Goal: Task Accomplishment & Management: Complete application form

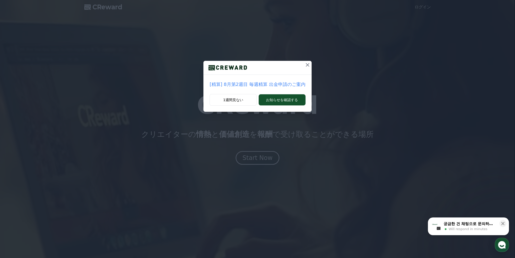
click at [304, 63] on icon at bounding box center [307, 65] width 6 height 6
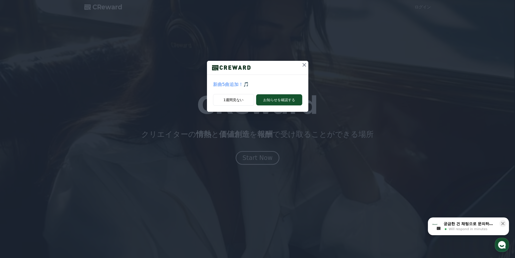
click at [305, 64] on icon at bounding box center [304, 65] width 4 height 4
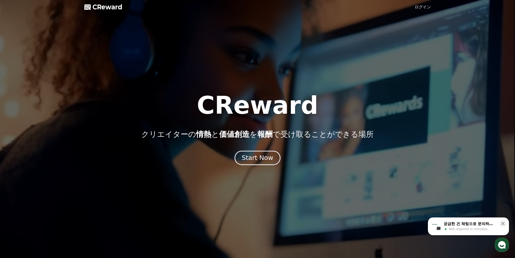
click at [262, 158] on div "Start Now" at bounding box center [257, 157] width 31 height 9
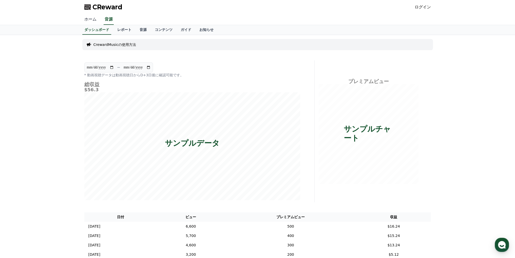
click at [89, 17] on link "ホーム" at bounding box center [90, 19] width 20 height 11
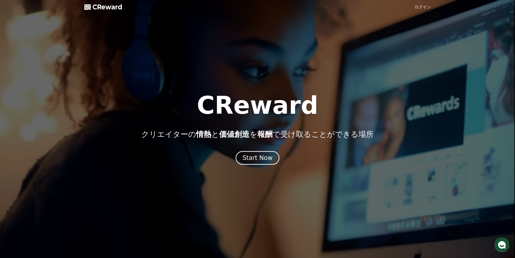
click at [425, 5] on link "ログイン" at bounding box center [423, 7] width 16 height 6
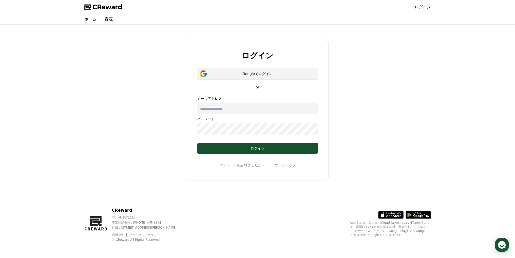
click at [259, 75] on div "Googleでログイン" at bounding box center [257, 73] width 106 height 5
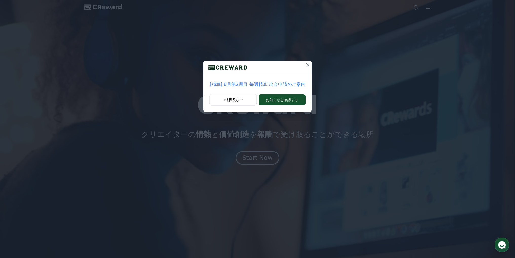
click at [306, 64] on icon at bounding box center [308, 65] width 4 height 4
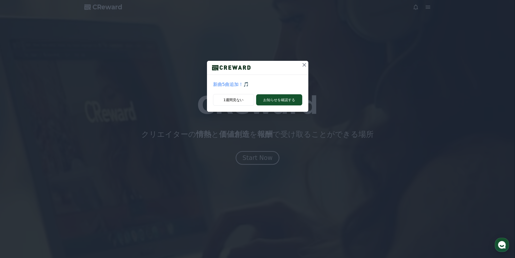
click at [303, 63] on icon at bounding box center [304, 65] width 6 height 6
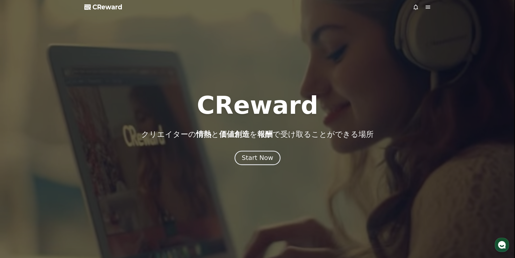
click at [269, 156] on div "Start Now" at bounding box center [257, 157] width 31 height 9
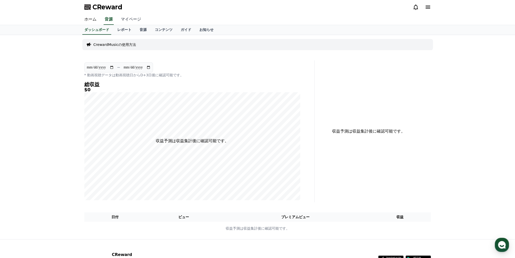
click at [123, 16] on link "マイページ" at bounding box center [131, 19] width 28 height 11
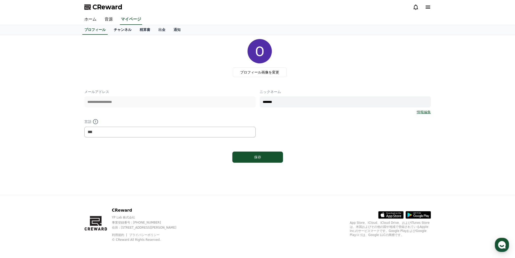
click at [111, 29] on link "チャンネル" at bounding box center [123, 30] width 26 height 10
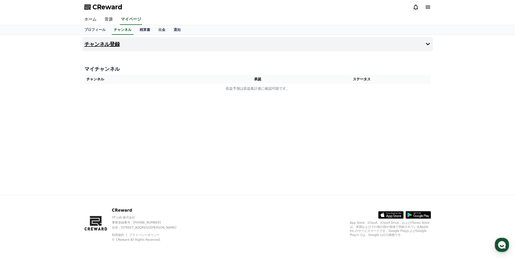
click at [108, 43] on h4 "チャンネル登録" at bounding box center [101, 44] width 35 height 6
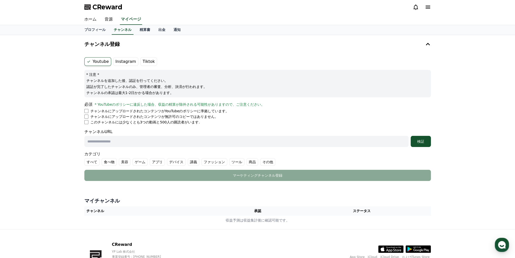
click at [98, 60] on label "Youtube" at bounding box center [97, 61] width 27 height 9
click at [144, 141] on input "text" at bounding box center [246, 141] width 324 height 11
click at [187, 120] on li "このチャンネルには少なくとも3つの動画と500人の購読者がいます." at bounding box center [257, 122] width 346 height 5
drag, startPoint x: 151, startPoint y: 104, endPoint x: 201, endPoint y: 99, distance: 50.1
click at [201, 99] on form "Youtube Instagram Tiktok * 注意 * チャンネルを追加した後、認証を行ってください。 認証が完了したチャンネルのみ、管理者の審査、分…" at bounding box center [257, 119] width 346 height 124
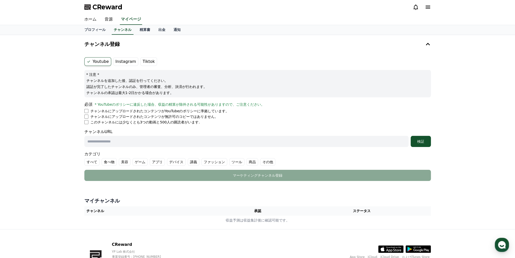
drag, startPoint x: 111, startPoint y: 103, endPoint x: 219, endPoint y: 106, distance: 108.7
click at [219, 106] on div "必須 * YouTubeのポリシーに違反した場合、収益の精算が除外される可能性がありますので、ご注意ください。" at bounding box center [257, 104] width 346 height 6
click at [212, 123] on li "このチャンネルには少なくとも3つの動画と500人の購読者がいます." at bounding box center [257, 122] width 346 height 5
click at [119, 141] on input "text" at bounding box center [246, 141] width 324 height 11
click at [120, 143] on input "text" at bounding box center [246, 141] width 324 height 11
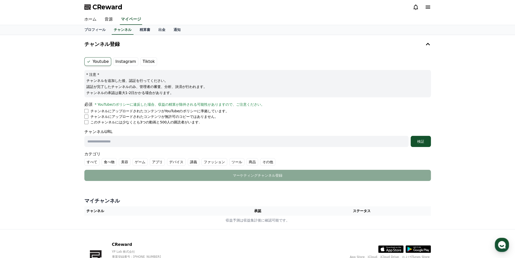
paste input "**********"
type input "**********"
click at [260, 161] on label "その他" at bounding box center [267, 162] width 15 height 8
click at [424, 141] on div "検証" at bounding box center [421, 141] width 16 height 5
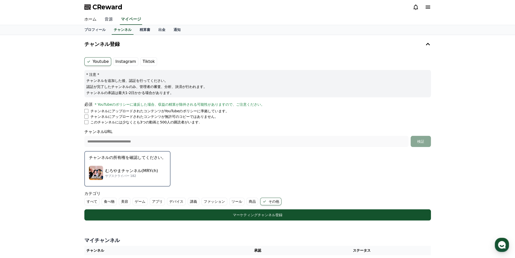
click at [104, 19] on link "音源" at bounding box center [109, 19] width 16 height 11
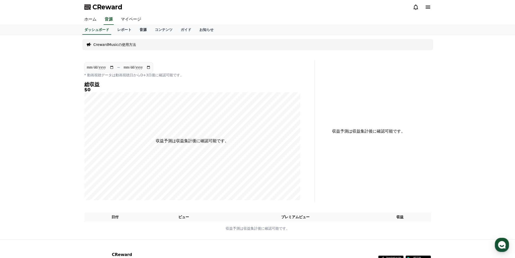
click at [136, 30] on link "音源" at bounding box center [143, 30] width 15 height 10
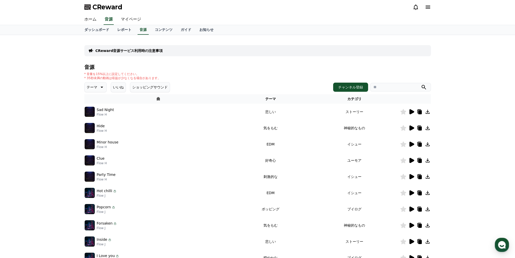
drag, startPoint x: 89, startPoint y: 74, endPoint x: 146, endPoint y: 77, distance: 56.8
click at [146, 77] on div "* 音量を15%以上に設定してください。 * 35秒未満の動画は収益が少なくなる場合があります。" at bounding box center [122, 76] width 76 height 8
click at [203, 73] on div "* 音量を15%以上に設定してください。 * 35秒未満の動画は収益が少なくなる場合があります。" at bounding box center [257, 76] width 346 height 8
click at [195, 33] on link "お知らせ" at bounding box center [206, 30] width 22 height 10
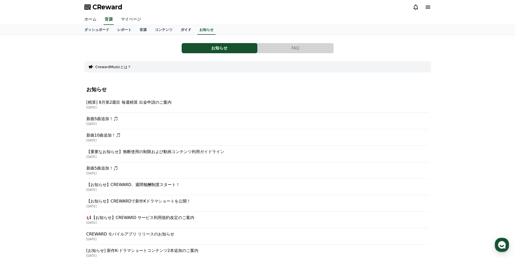
click at [177, 29] on link "ガイド" at bounding box center [186, 30] width 19 height 10
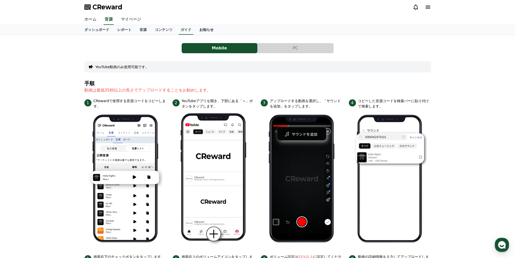
click at [195, 29] on link "お知らせ" at bounding box center [206, 30] width 22 height 10
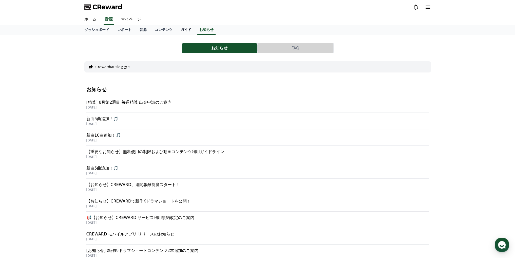
click at [177, 29] on link "ガイド" at bounding box center [186, 30] width 19 height 10
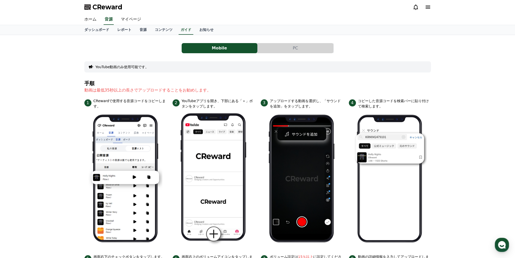
click at [99, 7] on span "CReward" at bounding box center [107, 7] width 30 height 8
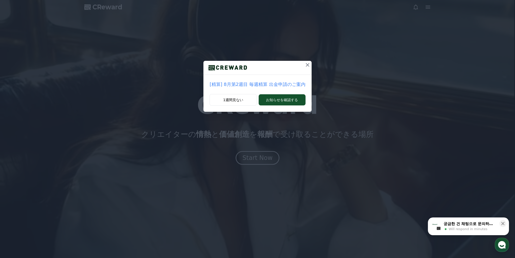
click at [306, 63] on icon at bounding box center [307, 65] width 6 height 6
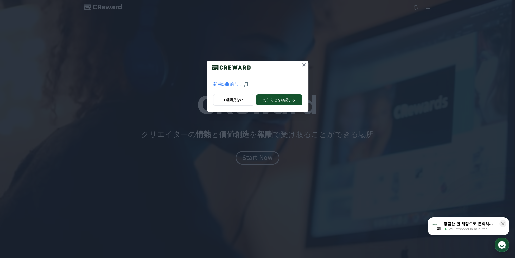
click at [306, 63] on icon at bounding box center [304, 65] width 6 height 6
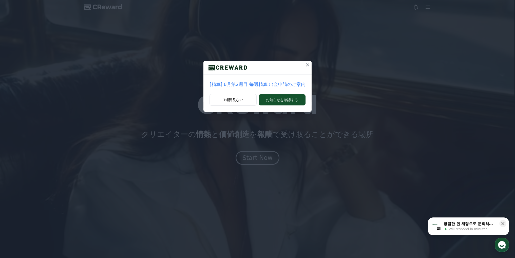
click at [307, 65] on icon at bounding box center [307, 65] width 6 height 6
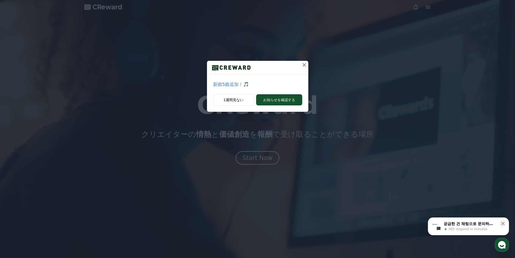
click at [305, 65] on icon at bounding box center [304, 65] width 4 height 4
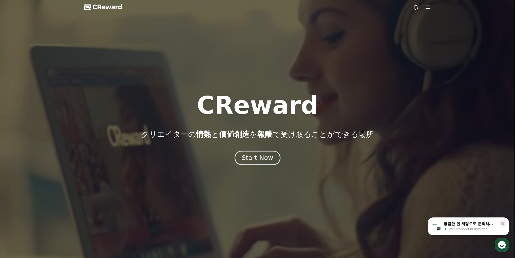
click at [262, 158] on div "Start Now" at bounding box center [257, 157] width 31 height 9
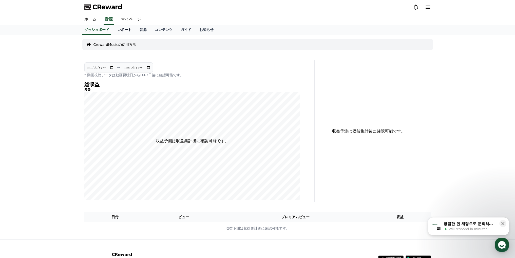
click at [113, 30] on link "レポート" at bounding box center [124, 30] width 22 height 10
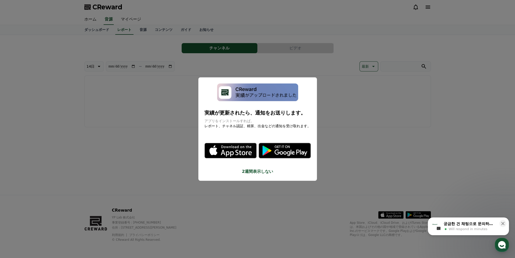
click at [252, 171] on button "2週間表示しない" at bounding box center [257, 171] width 106 height 6
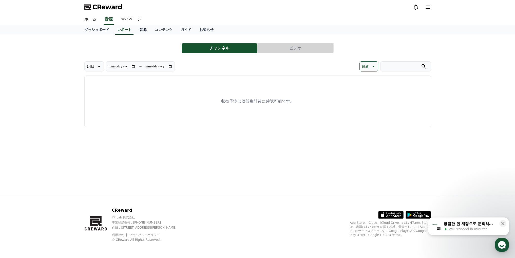
click at [136, 30] on link "音源" at bounding box center [143, 30] width 15 height 10
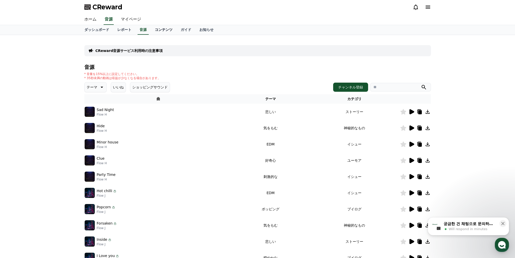
click at [152, 29] on link "コンテンツ" at bounding box center [164, 30] width 26 height 10
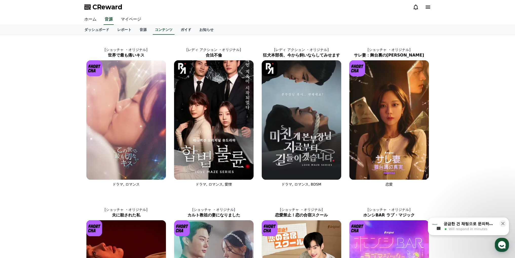
click at [177, 33] on link "ガイド" at bounding box center [186, 30] width 19 height 10
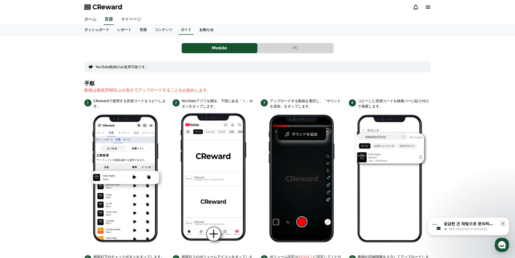
click at [195, 31] on link "お知らせ" at bounding box center [206, 30] width 22 height 10
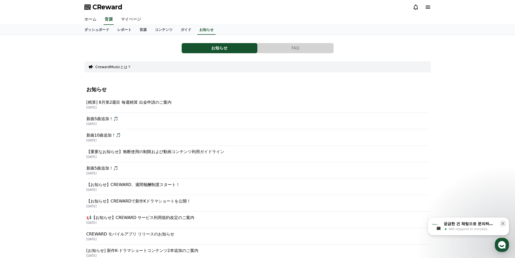
click at [429, 6] on icon at bounding box center [428, 7] width 6 height 6
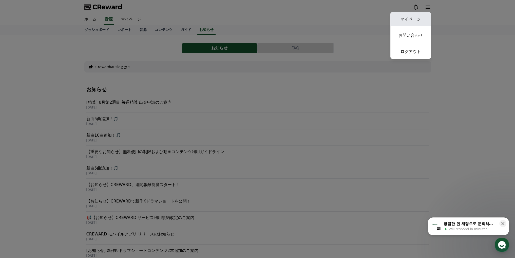
click at [415, 17] on link "マイページ" at bounding box center [410, 19] width 41 height 14
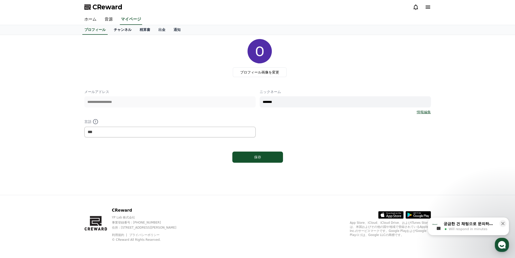
click at [118, 29] on link "チャンネル" at bounding box center [123, 30] width 26 height 10
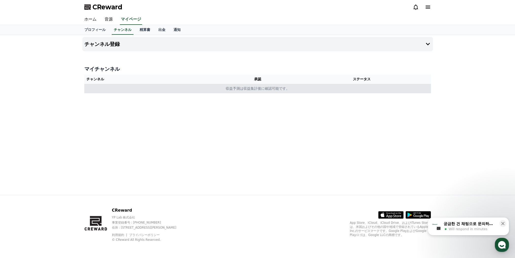
click at [249, 87] on td "収益予測は収益集計後に確認可能です。" at bounding box center [257, 88] width 346 height 9
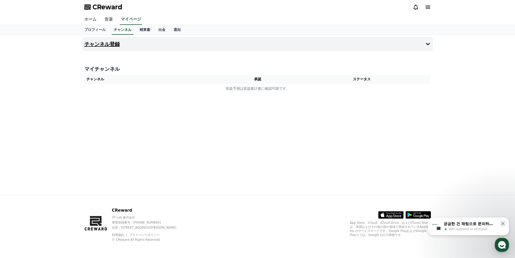
click at [152, 45] on button "チャンネル登録" at bounding box center [257, 44] width 351 height 14
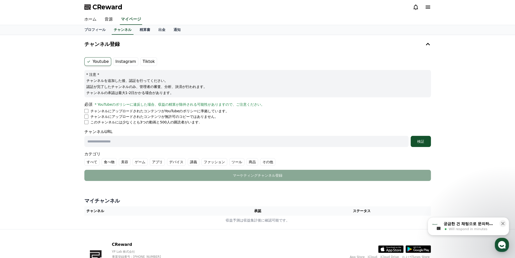
click at [109, 140] on input "text" at bounding box center [246, 141] width 324 height 11
paste input "**********"
type input "**********"
click at [260, 162] on label "その他" at bounding box center [267, 162] width 15 height 8
click at [429, 139] on button "検証" at bounding box center [421, 141] width 20 height 11
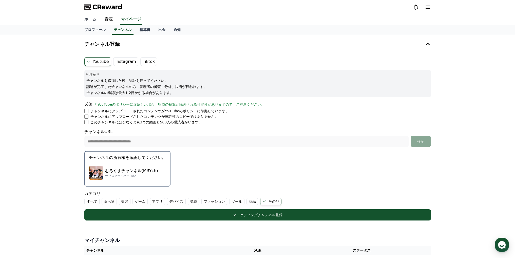
click at [91, 18] on link "ホーム" at bounding box center [90, 19] width 20 height 11
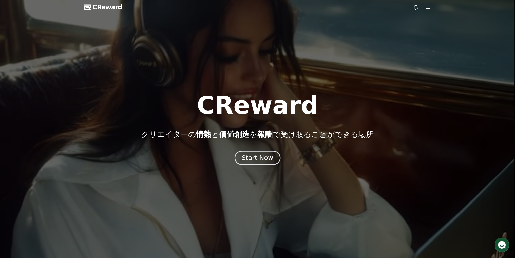
click at [263, 154] on div "Start Now" at bounding box center [257, 157] width 31 height 9
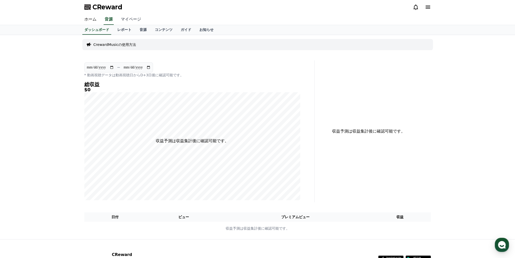
click at [124, 15] on link "マイページ" at bounding box center [131, 19] width 28 height 11
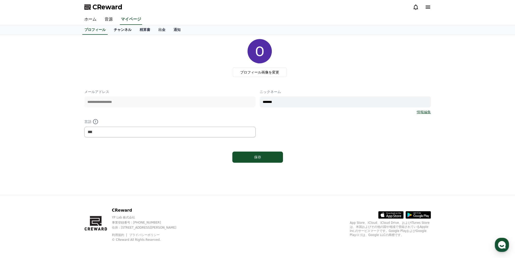
click at [113, 32] on link "チャンネル" at bounding box center [123, 30] width 26 height 10
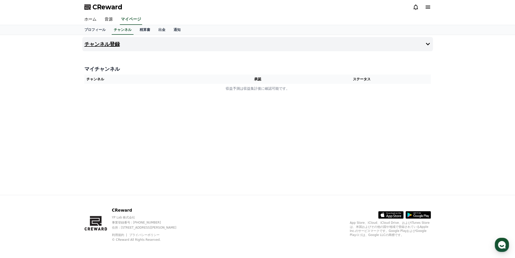
click at [429, 43] on icon at bounding box center [428, 44] width 4 height 3
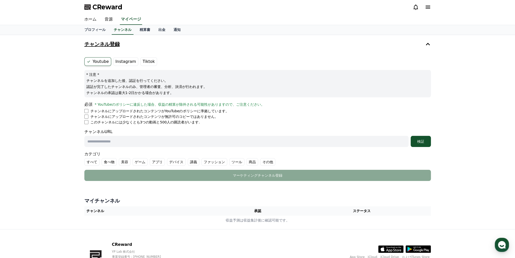
click at [429, 42] on icon at bounding box center [428, 44] width 6 height 6
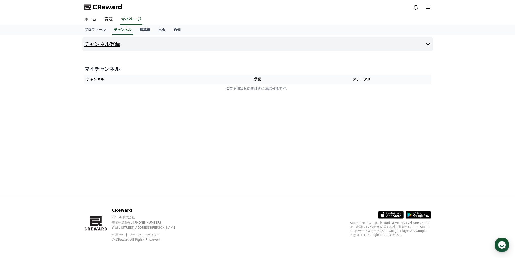
click at [157, 30] on link "出金" at bounding box center [161, 30] width 15 height 10
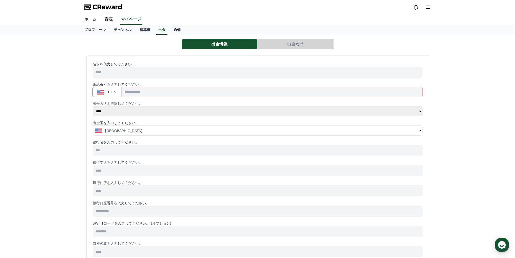
click at [169, 29] on link "通知" at bounding box center [176, 30] width 15 height 10
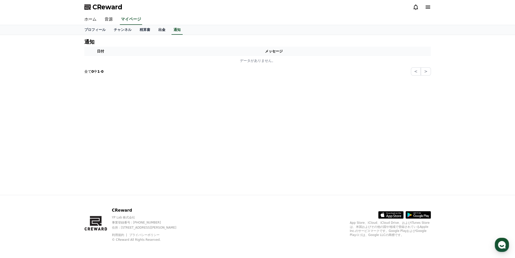
click at [154, 28] on link "出金" at bounding box center [161, 30] width 15 height 10
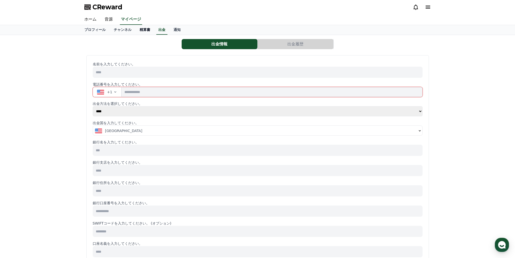
click at [139, 29] on link "精算書" at bounding box center [145, 30] width 19 height 10
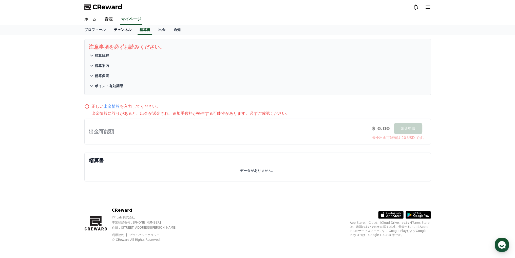
click at [113, 28] on link "チャンネル" at bounding box center [123, 30] width 26 height 10
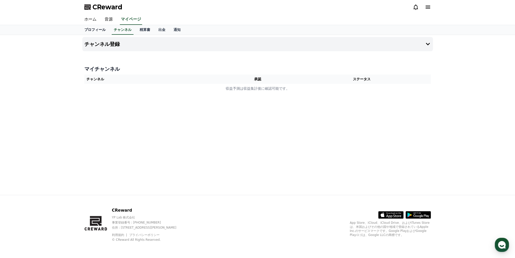
click at [89, 28] on link "プロフィール" at bounding box center [94, 30] width 29 height 10
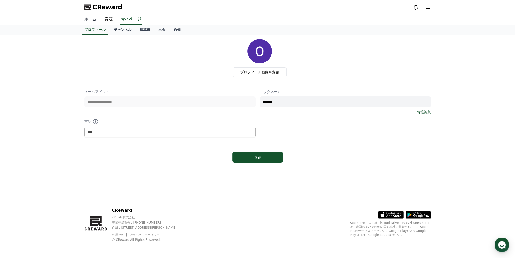
click at [92, 21] on link "ホーム" at bounding box center [90, 19] width 20 height 11
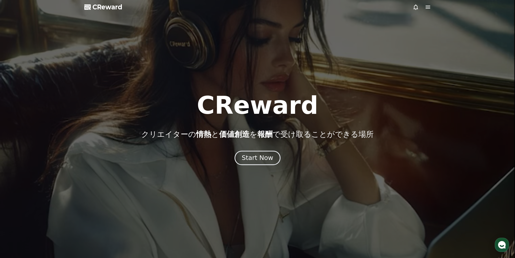
click at [251, 157] on div "Start Now" at bounding box center [257, 157] width 31 height 9
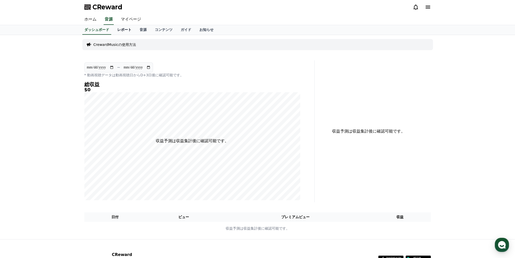
click at [115, 26] on link "レポート" at bounding box center [124, 30] width 22 height 10
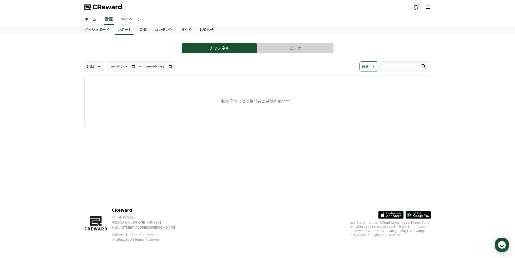
click at [231, 48] on button "チャンネル" at bounding box center [220, 48] width 76 height 10
click at [288, 48] on button "ビデオ" at bounding box center [296, 48] width 76 height 10
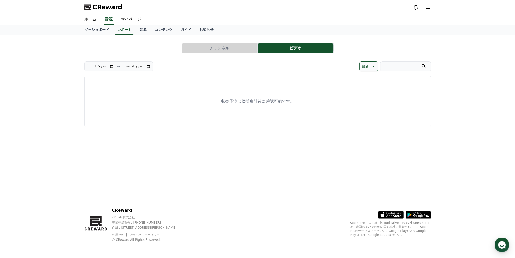
click at [239, 48] on button "チャンネル" at bounding box center [220, 48] width 76 height 10
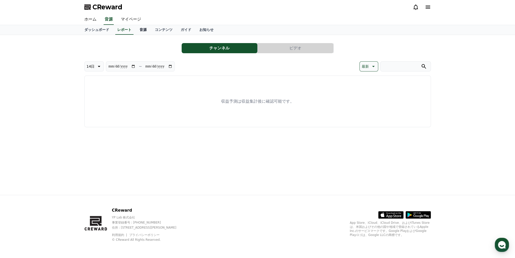
click at [136, 32] on link "音源" at bounding box center [143, 30] width 15 height 10
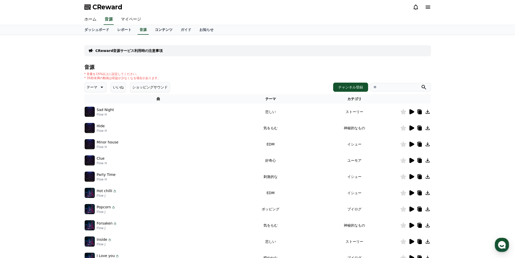
click at [151, 29] on link "コンテンツ" at bounding box center [164, 30] width 26 height 10
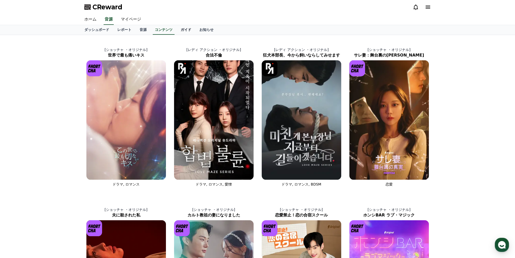
click at [177, 29] on link "ガイド" at bounding box center [186, 30] width 19 height 10
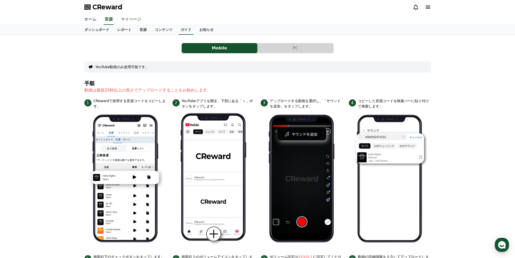
click at [128, 17] on link "マイページ" at bounding box center [131, 19] width 28 height 11
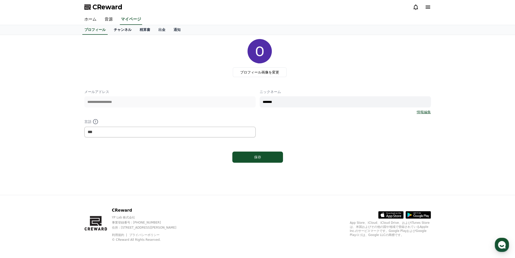
click at [117, 30] on link "チャンネル" at bounding box center [123, 30] width 26 height 10
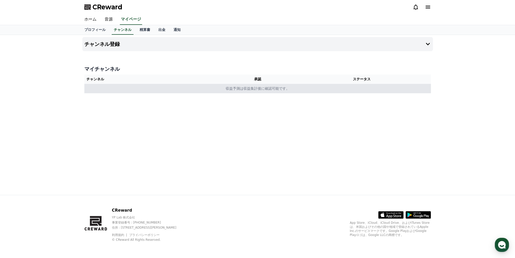
click at [254, 89] on td "収益予測は収益集計後に確認可能です。" at bounding box center [257, 88] width 346 height 9
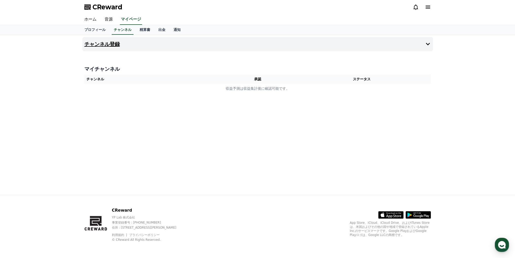
click at [206, 45] on button "チャンネル登録" at bounding box center [257, 44] width 351 height 14
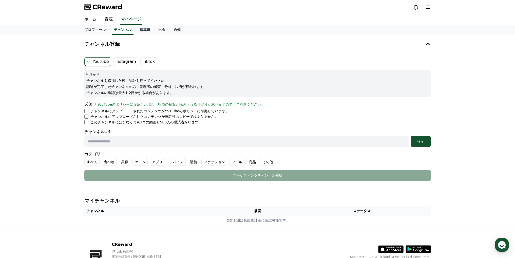
click at [98, 139] on input "text" at bounding box center [246, 141] width 324 height 11
paste input "**********"
type input "**********"
click at [260, 164] on label "その他" at bounding box center [267, 162] width 15 height 8
click at [414, 143] on div "検証" at bounding box center [421, 141] width 16 height 5
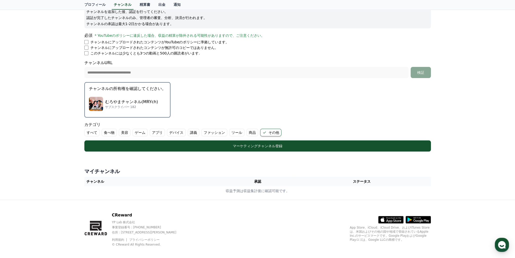
scroll to position [73, 0]
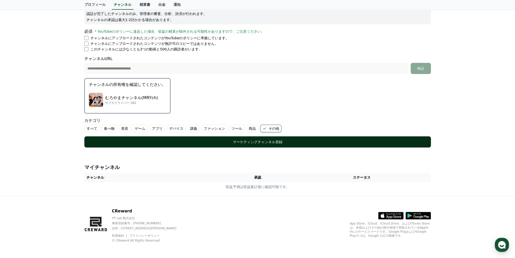
click at [262, 141] on div "マーケティングチャンネル登録" at bounding box center [257, 141] width 326 height 5
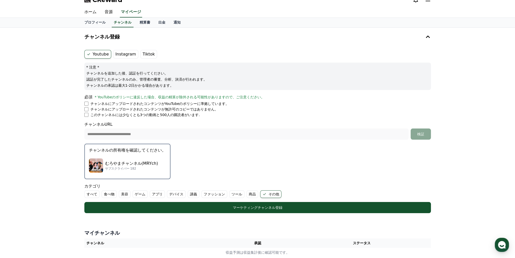
scroll to position [0, 0]
